Goal: Communication & Community: Answer question/provide support

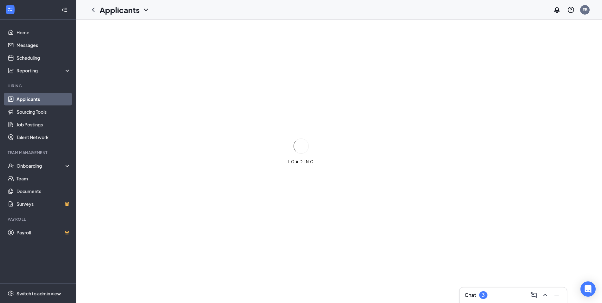
click at [471, 296] on h3 "Chat" at bounding box center [470, 295] width 11 height 7
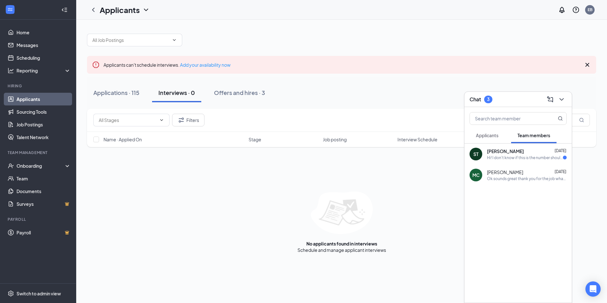
click at [531, 154] on div "[PERSON_NAME] [DATE] Hi! I don't know if this is the number should contact but …" at bounding box center [527, 154] width 80 height 12
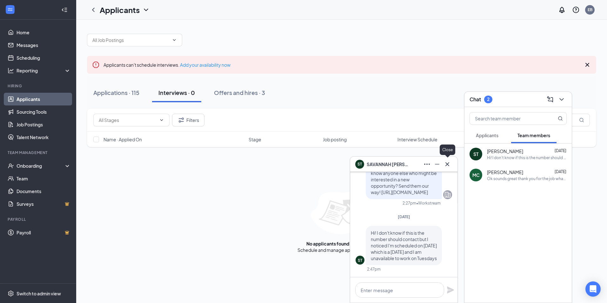
click at [450, 164] on icon "Cross" at bounding box center [448, 164] width 8 height 8
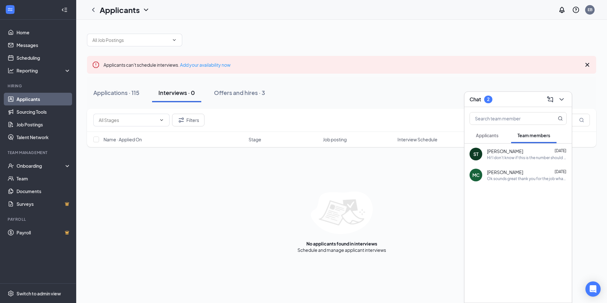
click at [495, 136] on span "Applicants" at bounding box center [487, 135] width 23 height 6
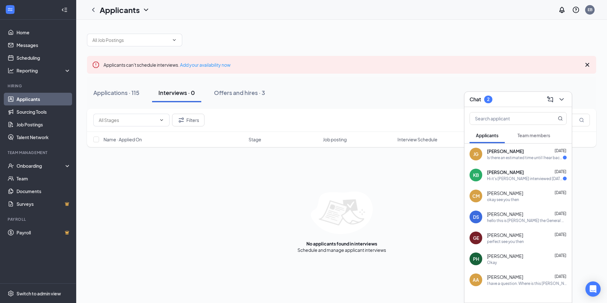
click at [527, 157] on div "Is there an estimated time until I hear back about my application?" at bounding box center [525, 157] width 76 height 5
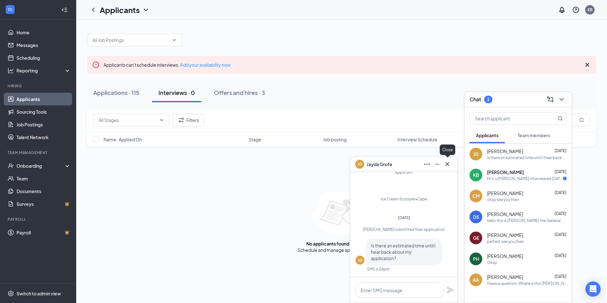
click at [448, 164] on icon "Cross" at bounding box center [448, 164] width 4 height 4
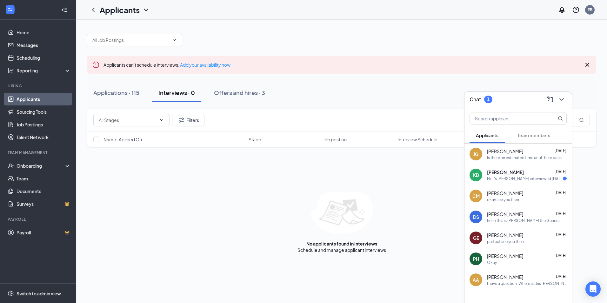
click at [508, 170] on span "[PERSON_NAME]" at bounding box center [505, 172] width 37 height 6
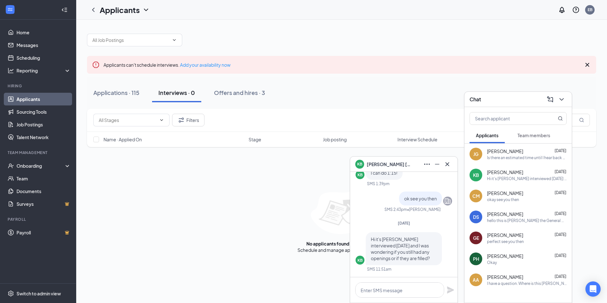
click at [406, 164] on div "KB [PERSON_NAME]" at bounding box center [403, 164] width 97 height 10
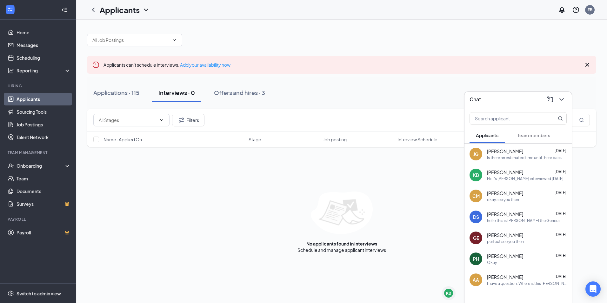
click at [273, 166] on div "Filters Name · Applied On Stage Job posting Interview Schedule Score No applica…" at bounding box center [341, 181] width 509 height 144
click at [487, 95] on div "Chat" at bounding box center [518, 99] width 97 height 10
